Goal: Task Accomplishment & Management: Complete application form

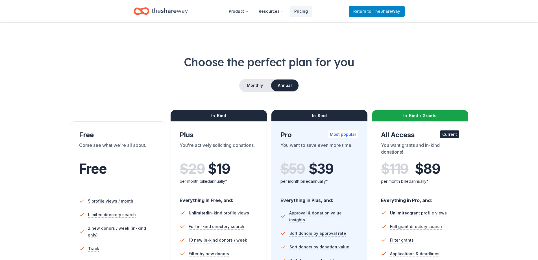
click at [378, 12] on span "to TheShareWay" at bounding box center [384, 11] width 33 height 5
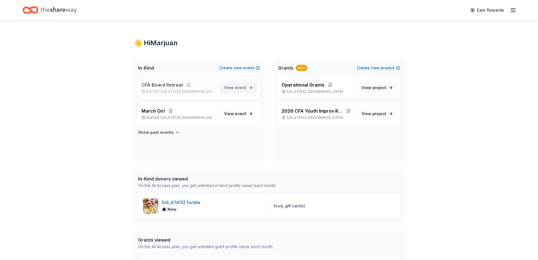
click at [233, 86] on span "View event" at bounding box center [235, 87] width 22 height 7
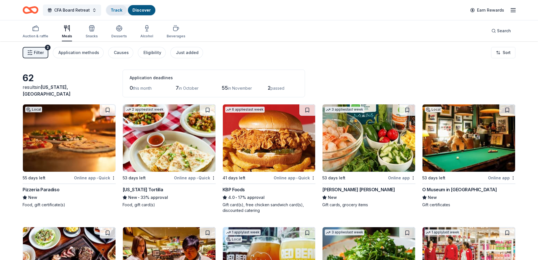
click at [118, 10] on link "Track" at bounding box center [117, 10] width 12 height 5
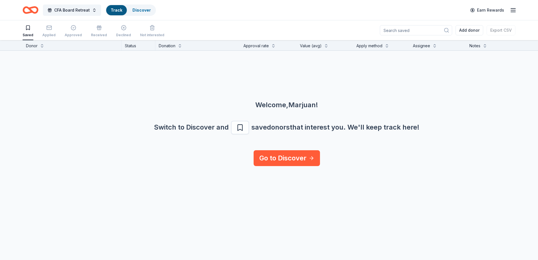
scroll to position [0, 0]
click at [283, 158] on link "Go to Discover" at bounding box center [287, 158] width 66 height 16
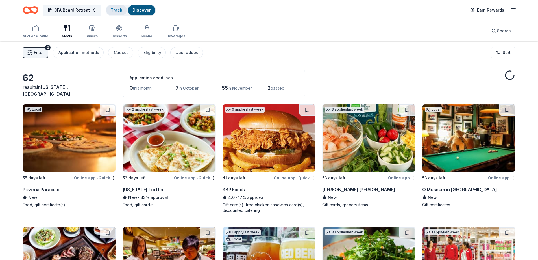
click at [112, 10] on link "Track" at bounding box center [117, 10] width 12 height 5
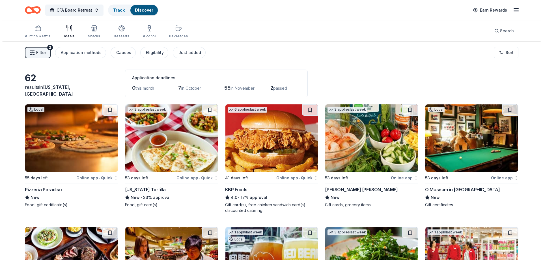
scroll to position [0, 0]
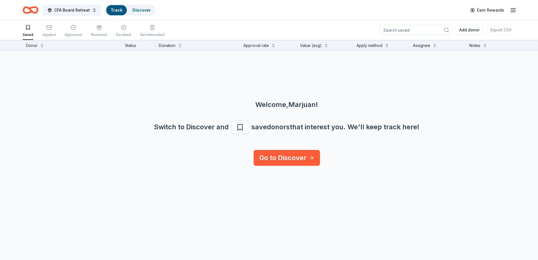
click at [422, 32] on input at bounding box center [416, 30] width 72 height 10
click at [459, 27] on button "Add donor" at bounding box center [470, 30] width 28 height 10
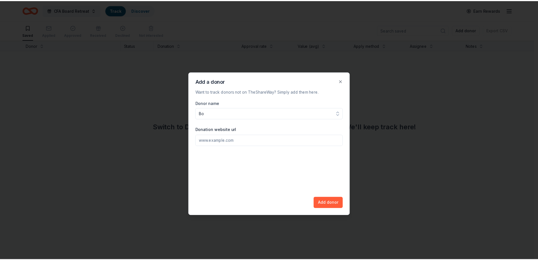
scroll to position [0, 0]
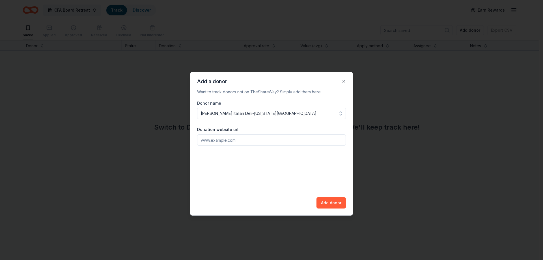
type input "[PERSON_NAME] Italian Deli-[US_STATE][GEOGRAPHIC_DATA]"
click at [250, 145] on input "Donation website url" at bounding box center [271, 139] width 149 height 11
paste input "[URL][DOMAIN_NAME]"
type input "[URL][DOMAIN_NAME]"
click at [328, 205] on button "Add donor" at bounding box center [330, 202] width 29 height 11
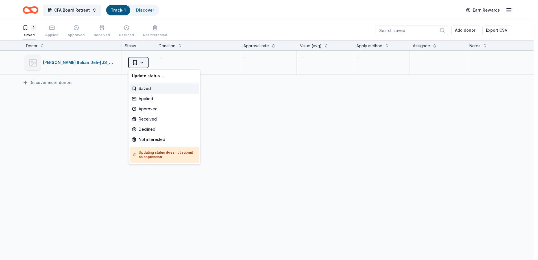
click at [139, 62] on html "CFA Board Retreat Track · 1 Discover Earn Rewards 1 Saved Applied Approved Rece…" at bounding box center [269, 130] width 538 height 260
click at [154, 98] on div "Applied" at bounding box center [165, 99] width 70 height 10
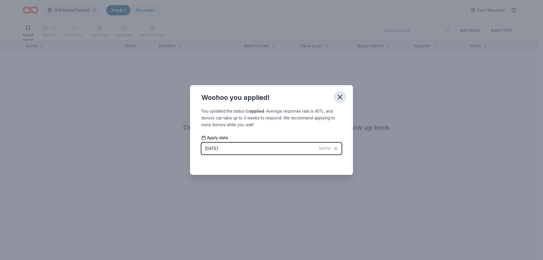
click at [337, 99] on icon "button" at bounding box center [340, 97] width 8 height 8
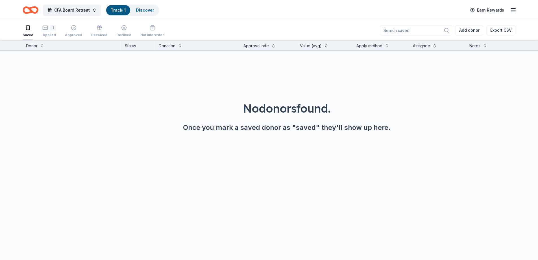
click at [122, 8] on link "Track · 1" at bounding box center [118, 10] width 15 height 5
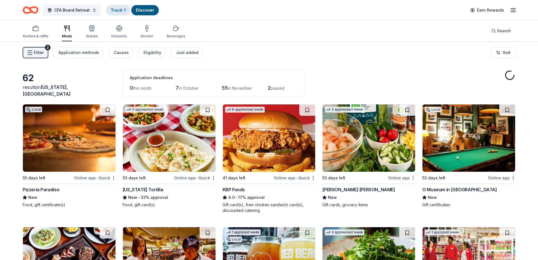
click at [121, 8] on link "Track · 1" at bounding box center [118, 10] width 15 height 5
click at [116, 7] on div "Track · 1" at bounding box center [118, 10] width 24 height 10
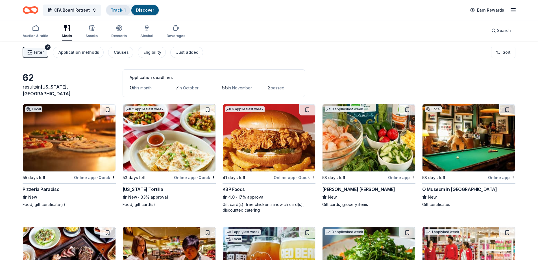
click at [116, 8] on link "Track · 1" at bounding box center [118, 10] width 15 height 5
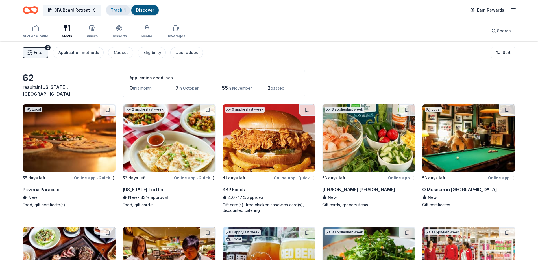
click at [120, 11] on link "Track · 1" at bounding box center [118, 10] width 15 height 5
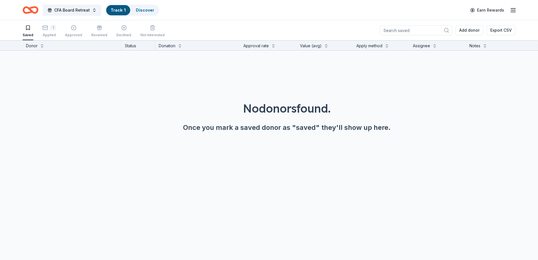
click at [117, 12] on div "Track · 1" at bounding box center [118, 10] width 24 height 10
click at [470, 31] on button "Add donor" at bounding box center [470, 30] width 28 height 10
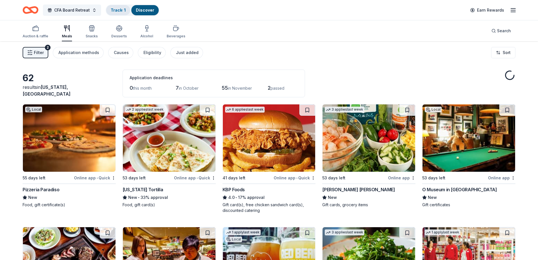
click at [114, 11] on link "Track · 1" at bounding box center [118, 10] width 15 height 5
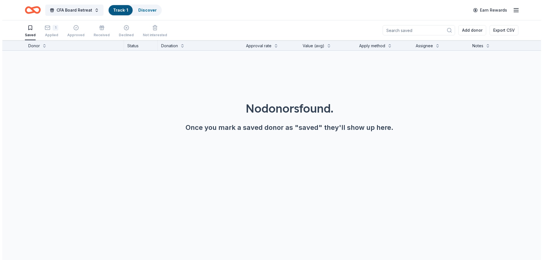
scroll to position [0, 0]
click at [467, 32] on button "Add donor" at bounding box center [470, 30] width 28 height 10
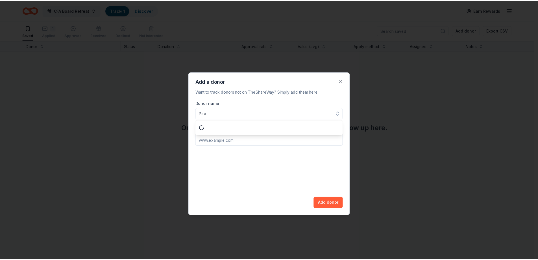
scroll to position [0, 0]
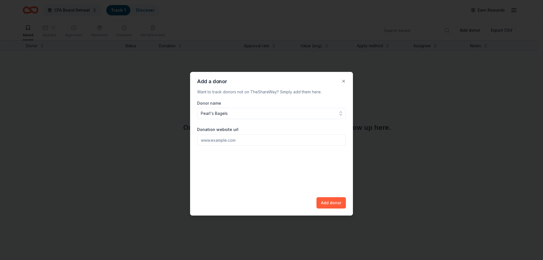
type input "Pearl's Bagels"
click at [246, 141] on input "Donation website url" at bounding box center [271, 139] width 149 height 11
paste input "[URL][DOMAIN_NAME]"
type input "[URL][DOMAIN_NAME]"
click at [336, 203] on button "Add donor" at bounding box center [330, 202] width 29 height 11
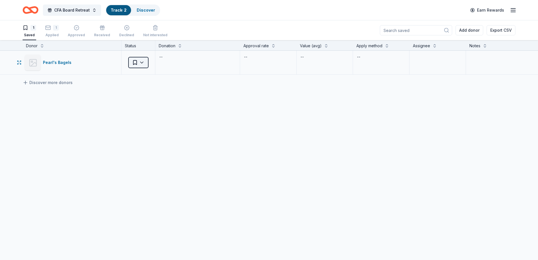
click at [135, 62] on html "CFA Board Retreat Track · 2 Discover Earn Rewards 1 Saved 1 Applied Approved Re…" at bounding box center [269, 130] width 538 height 260
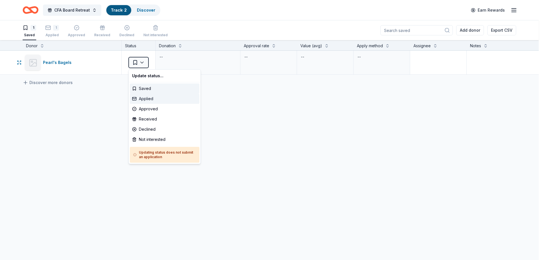
click at [142, 98] on div "Applied" at bounding box center [165, 99] width 70 height 10
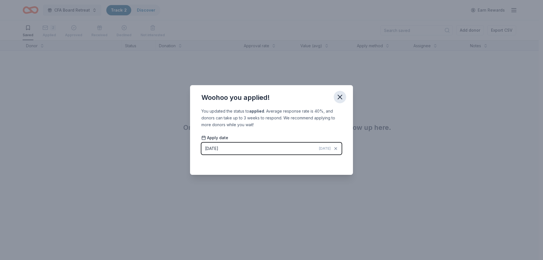
click at [343, 96] on icon "button" at bounding box center [340, 97] width 8 height 8
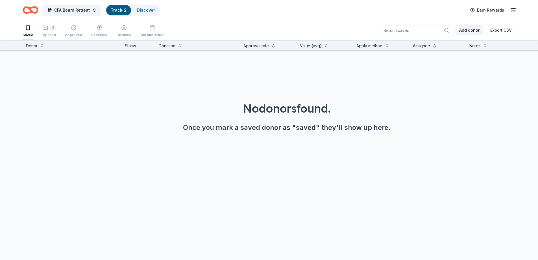
click at [473, 32] on button "Add donor" at bounding box center [470, 30] width 28 height 10
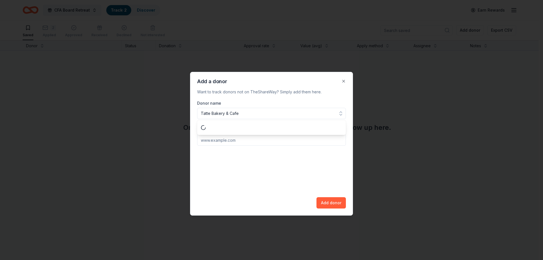
type input "Tatte Bakery & Cafe"
click at [255, 140] on input "Donation website url" at bounding box center [271, 139] width 149 height 11
paste input "[URL][DOMAIN_NAME]"
type input "[URL][DOMAIN_NAME]"
click at [326, 203] on button "Add donor" at bounding box center [330, 202] width 29 height 11
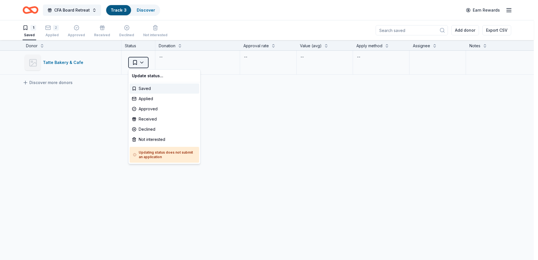
click at [146, 65] on html "CFA Board Retreat Track · 3 Discover Earn Rewards 1 Saved 2 Applied Approved Re…" at bounding box center [269, 130] width 538 height 260
click at [148, 103] on div "Applied" at bounding box center [165, 99] width 70 height 10
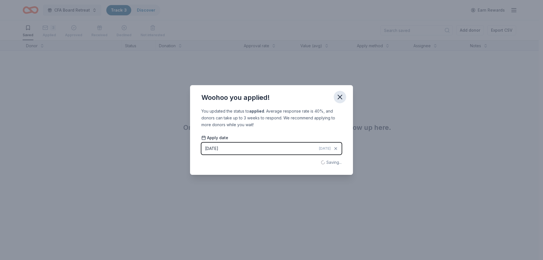
click at [342, 97] on icon "button" at bounding box center [340, 97] width 8 height 8
